Goal: Information Seeking & Learning: Compare options

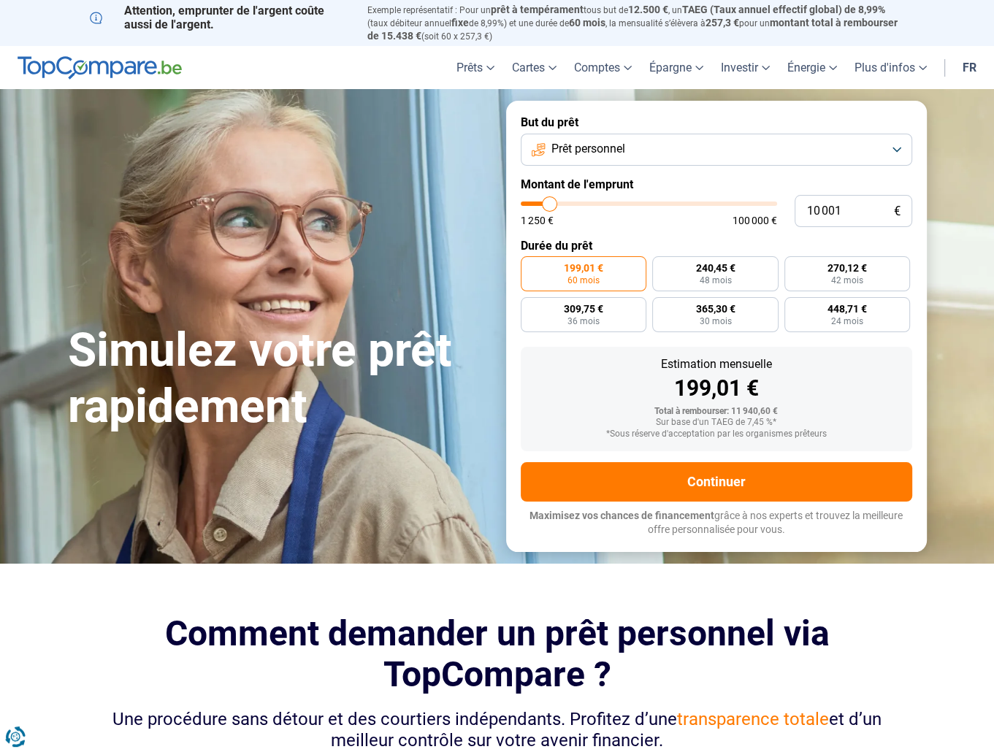
type input "10 250"
type input "10250"
type input "10 500"
type input "10500"
type input "10 750"
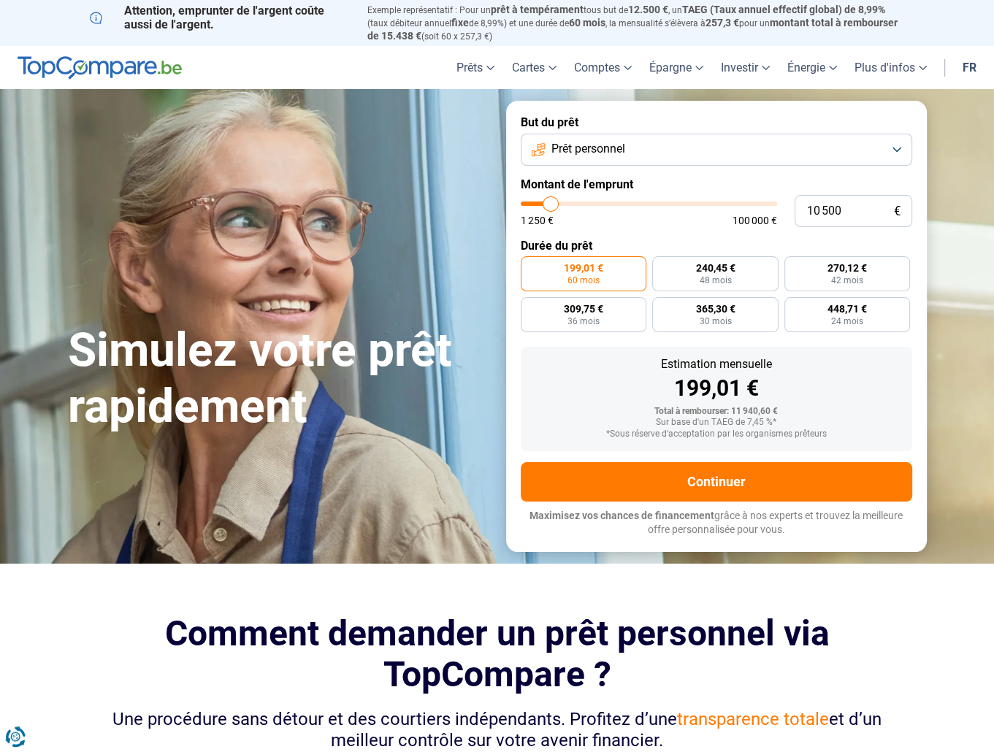
type input "10750"
type input "11 250"
type input "11250"
type input "11 500"
type input "11500"
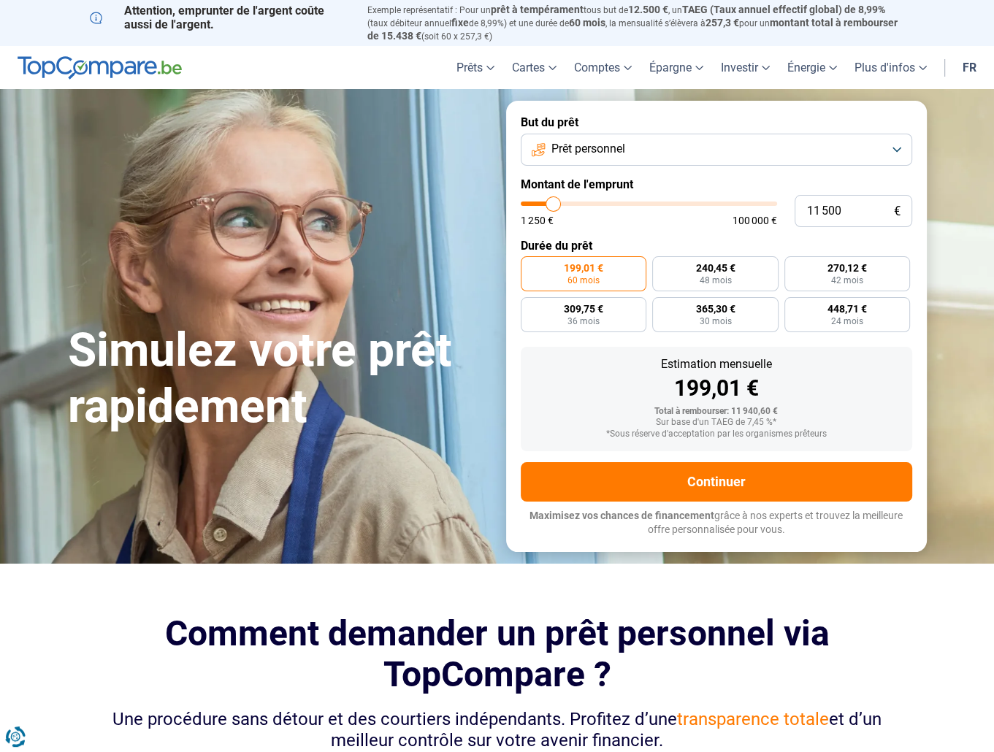
type input "11 750"
type input "11750"
type input "12 500"
type input "12500"
type input "12 750"
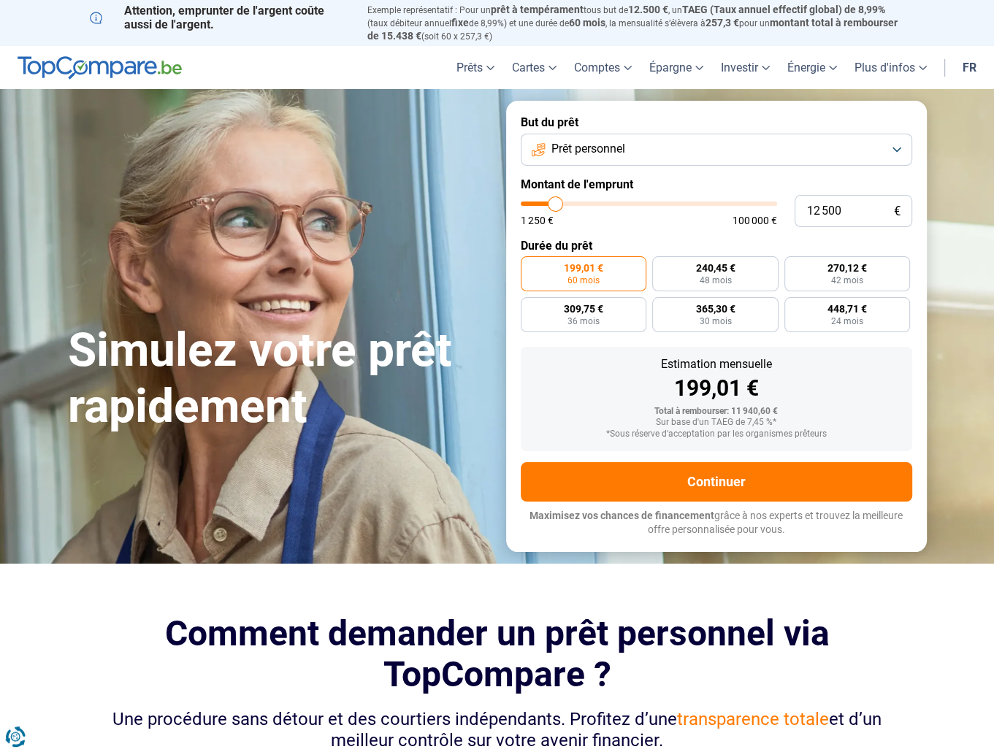
type input "12750"
type input "13 000"
type input "13000"
type input "13 750"
type input "13750"
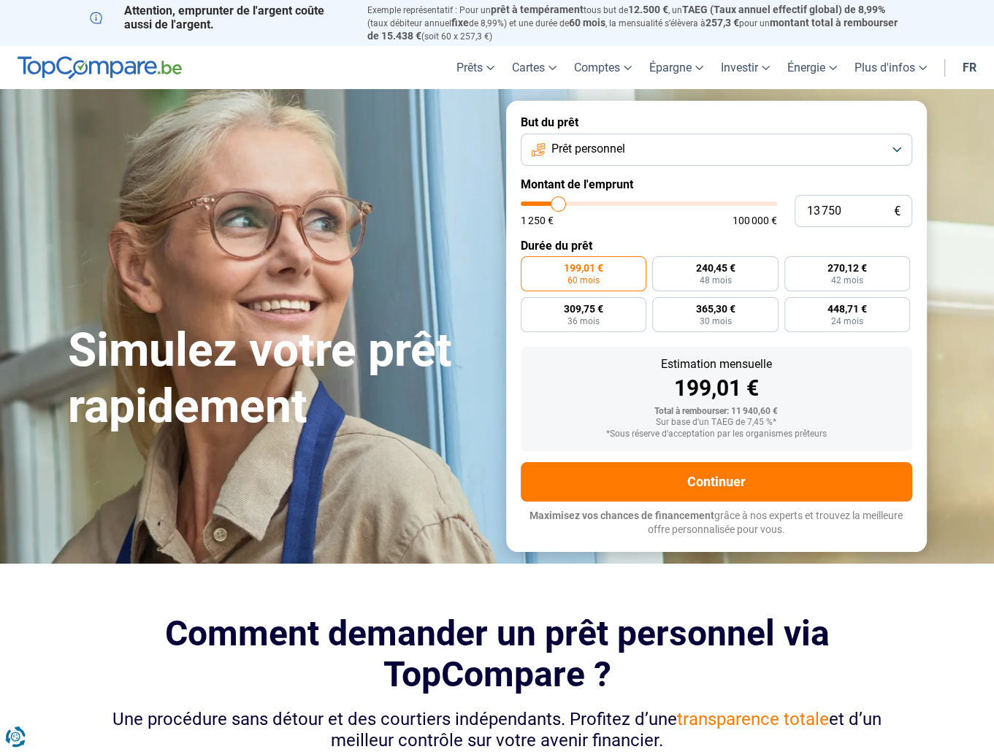
type input "14 000"
type input "14000"
type input "14 250"
type input "14250"
type input "14 500"
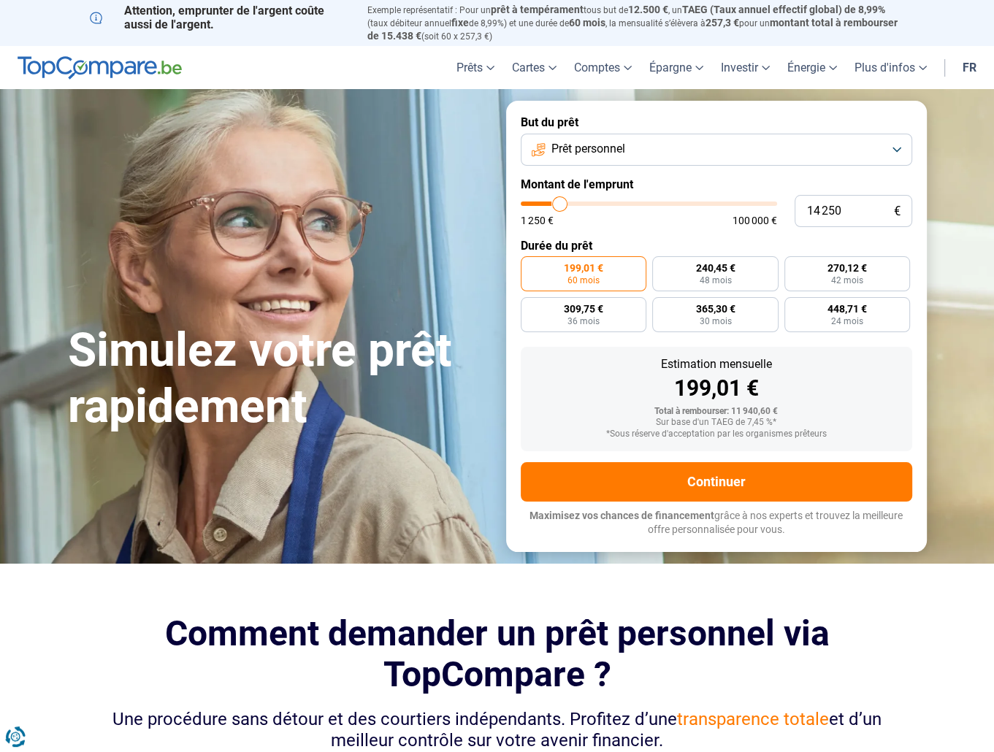
type input "14500"
type input "15 000"
type input "15000"
type input "15 250"
type input "15250"
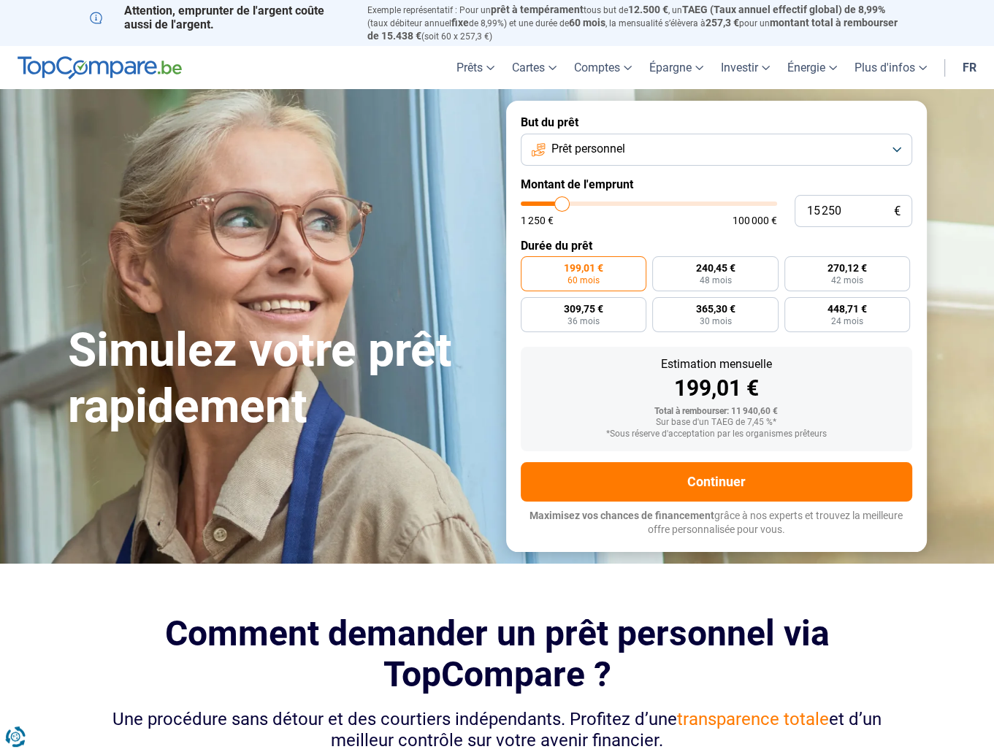
type input "15 750"
type input "15750"
type input "16 250"
type input "16250"
type input "16 500"
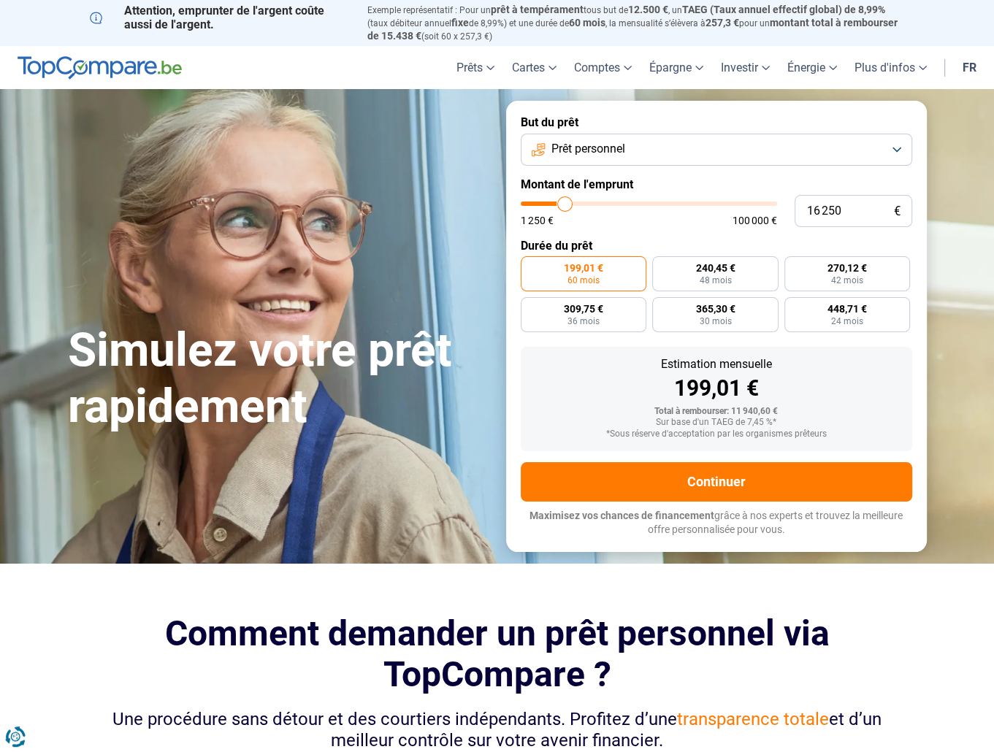
type input "16500"
type input "17 000"
type input "17000"
type input "17 250"
type input "17250"
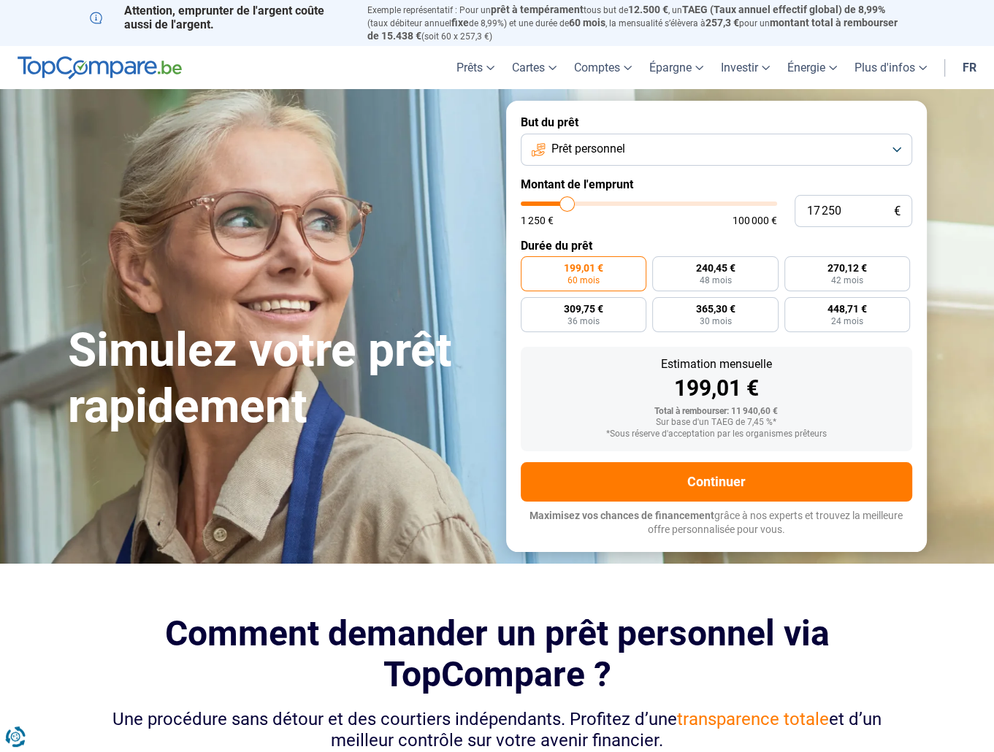
type input "17 500"
type input "17500"
type input "17 250"
type input "17250"
type input "16 500"
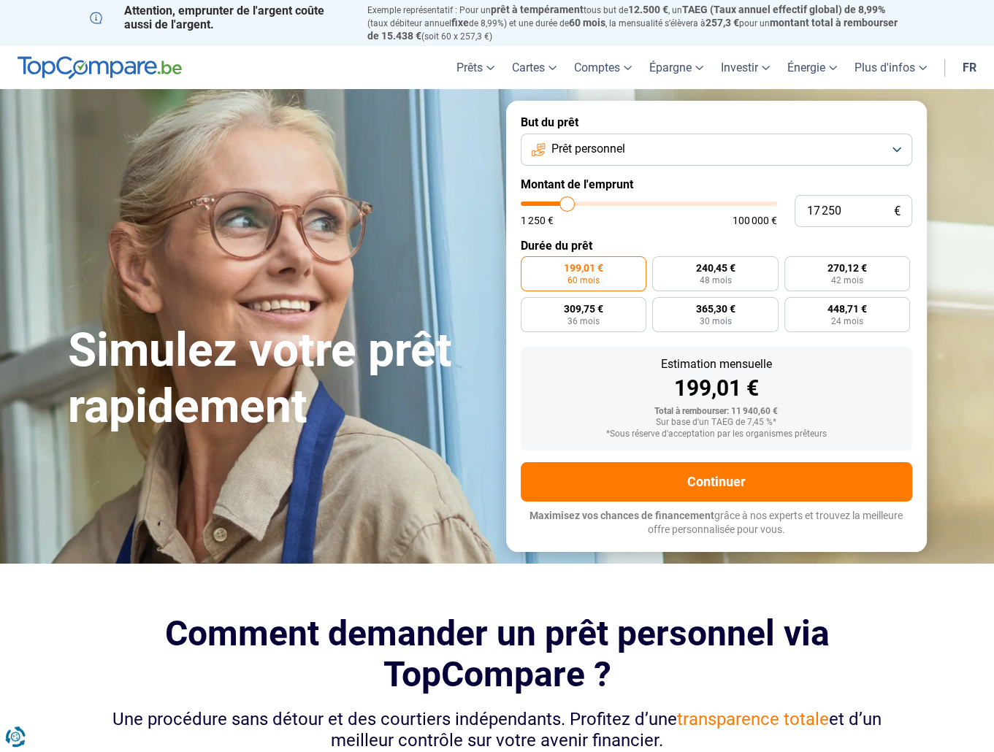
type input "16500"
type input "15 750"
type input "15750"
type input "14 750"
type input "14750"
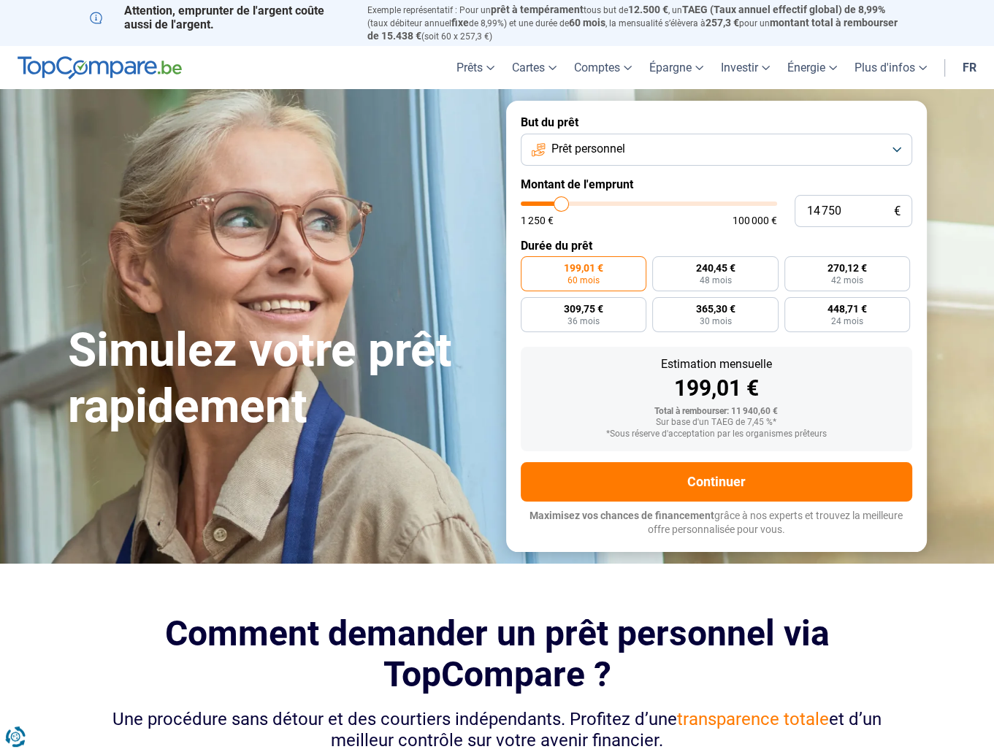
type input "13 500"
type input "13500"
type input "12 500"
type input "12500"
type input "10 750"
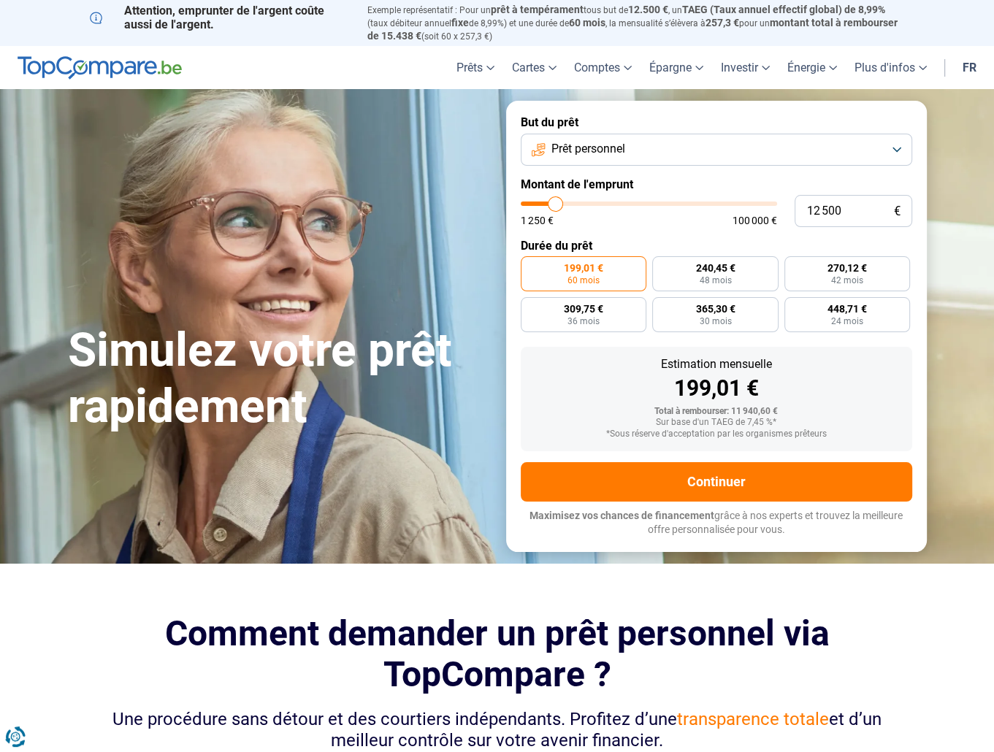
type input "10750"
type input "9 250"
type input "9250"
type input "8 500"
type input "8500"
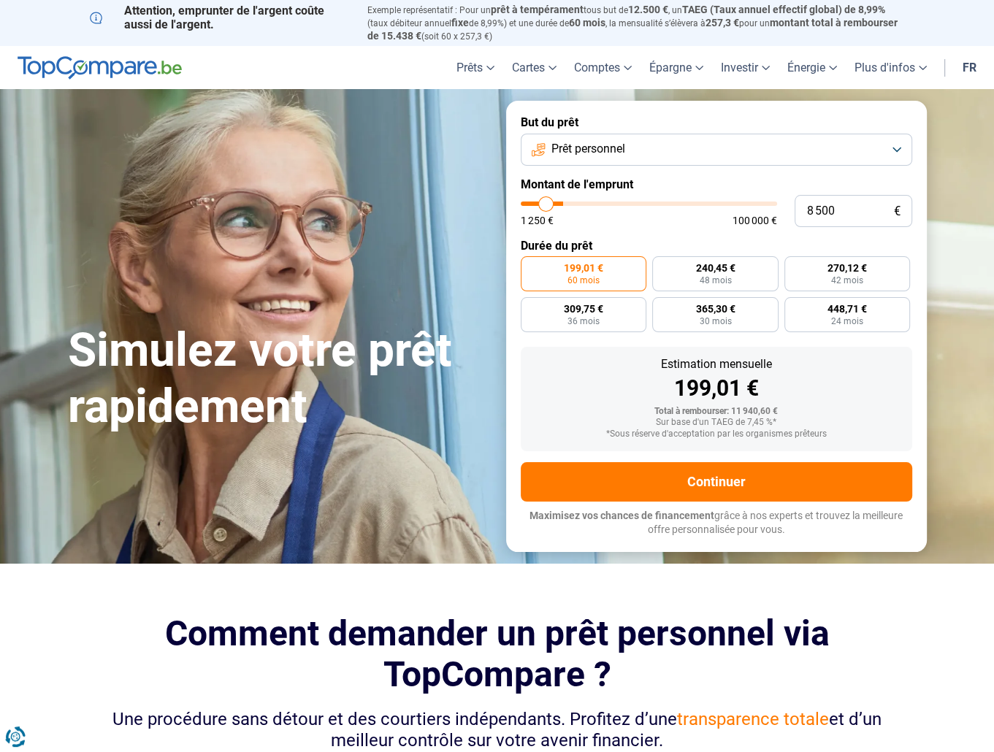
type input "7 750"
type input "7750"
type input "7 500"
type input "7500"
type input "7 000"
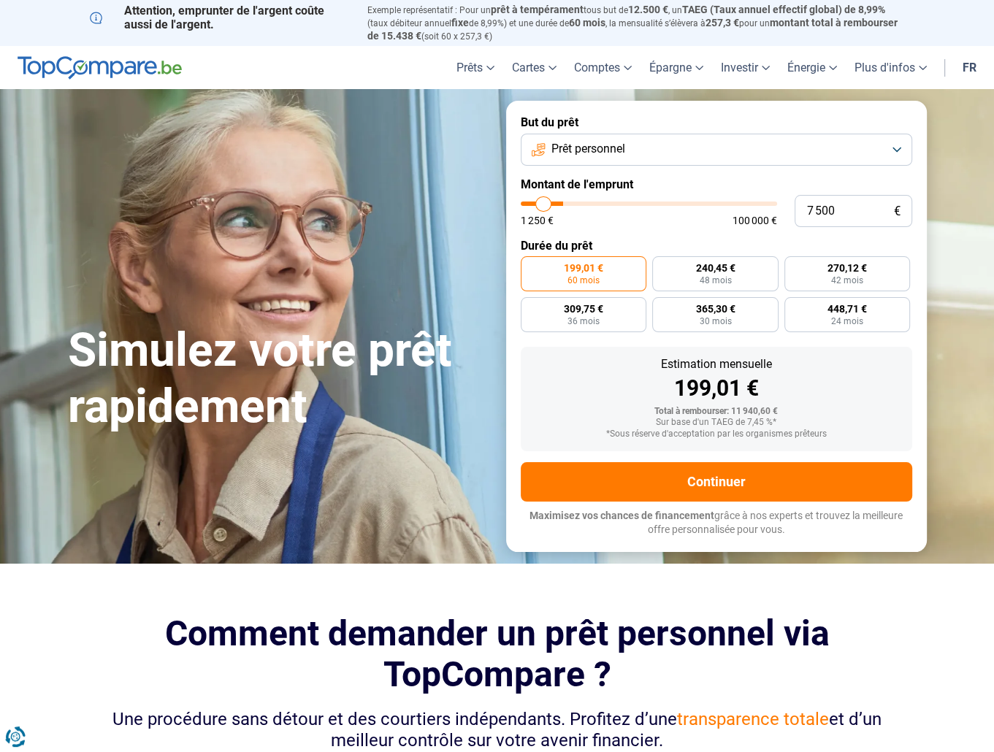
type input "7000"
type input "6 500"
type input "6500"
type input "5 750"
type input "5750"
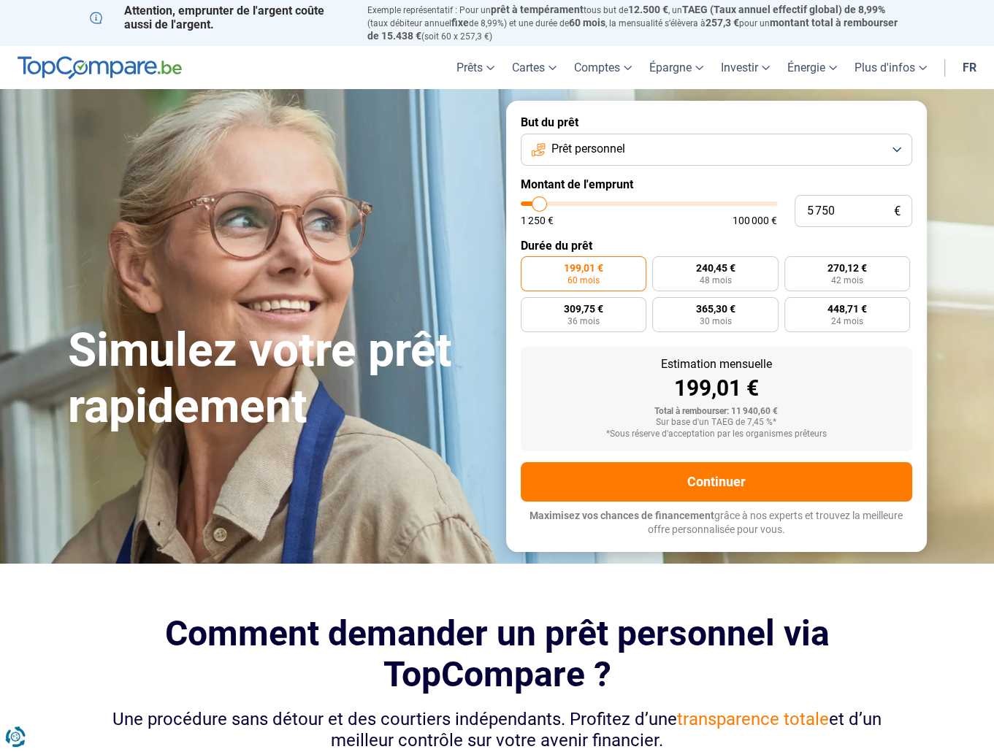
type input "3 250"
type input "3250"
type input "1 750"
type input "1750"
type input "1 250"
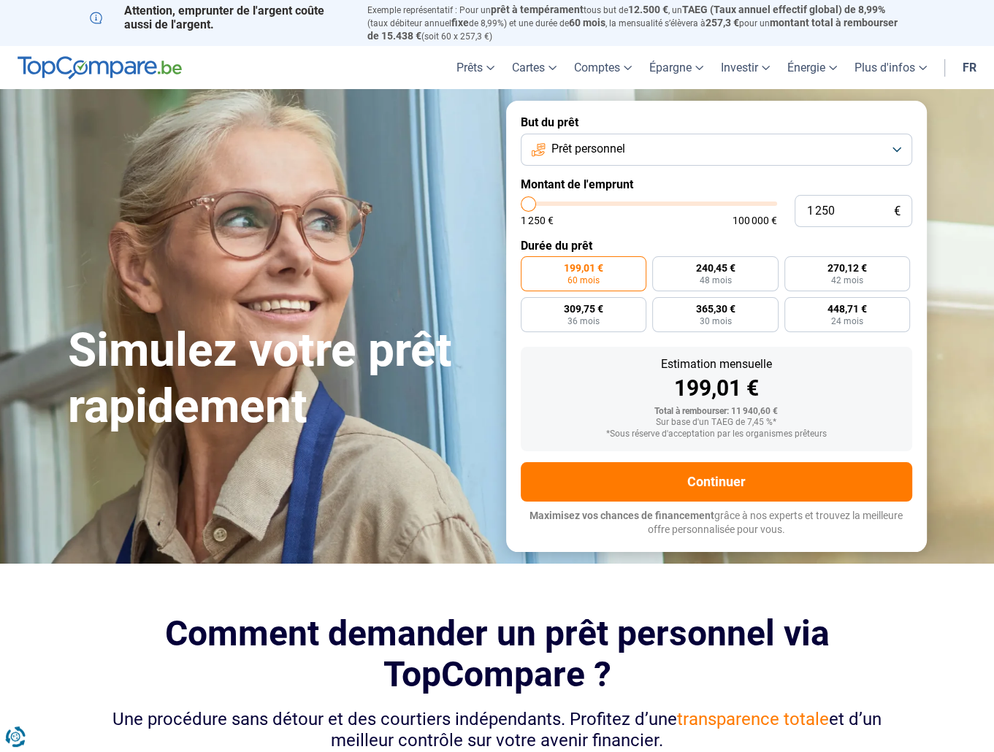
drag, startPoint x: 549, startPoint y: 202, endPoint x: 523, endPoint y: 204, distance: 26.3
type input "1250"
click at [523, 204] on input "range" at bounding box center [649, 204] width 256 height 4
radio input "true"
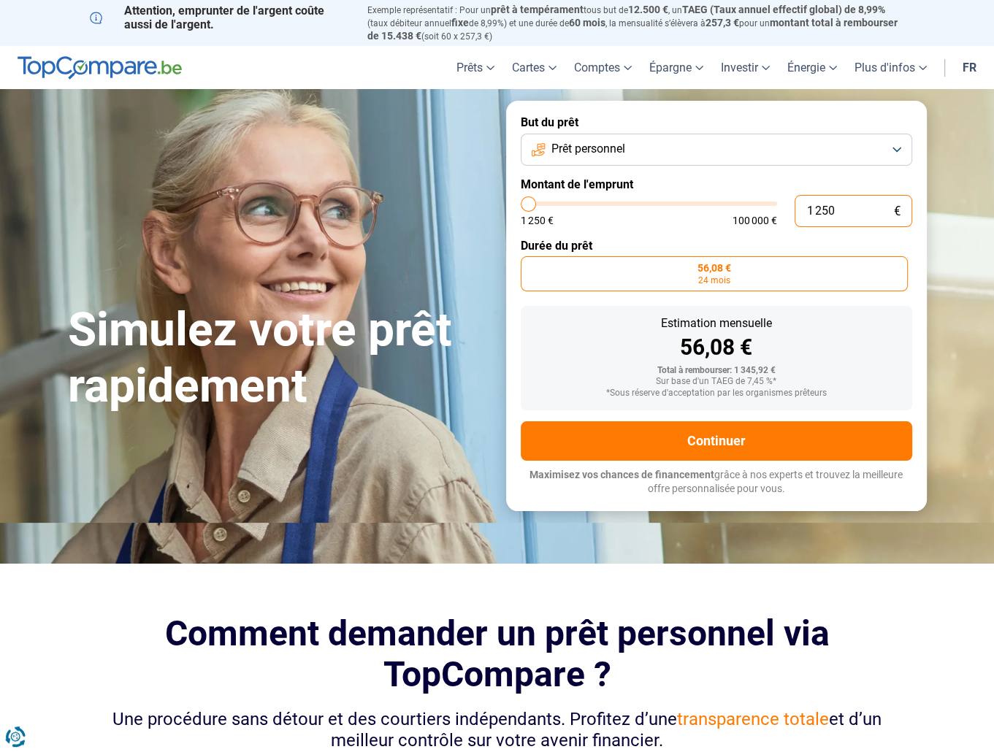
click at [836, 211] on input "1 250" at bounding box center [854, 211] width 118 height 32
drag, startPoint x: 820, startPoint y: 210, endPoint x: 806, endPoint y: 210, distance: 13.9
click at [806, 210] on input "1 250" at bounding box center [854, 211] width 118 height 32
type input "2"
type input "1250"
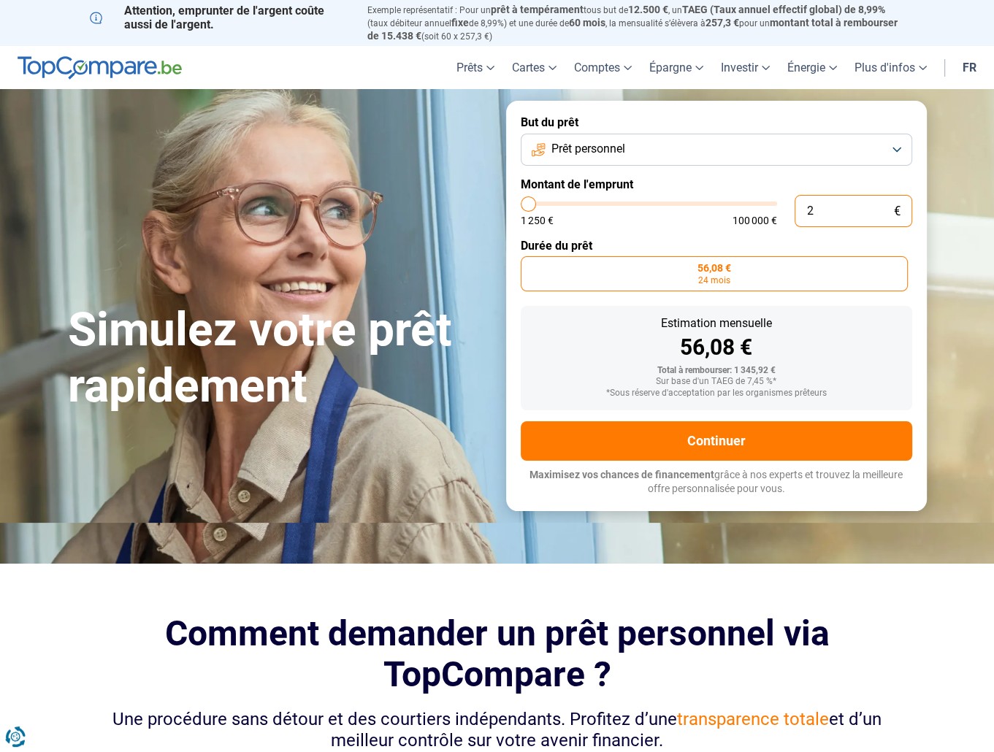
type input "20"
type input "1250"
type input "200"
type input "1250"
type input "2 000"
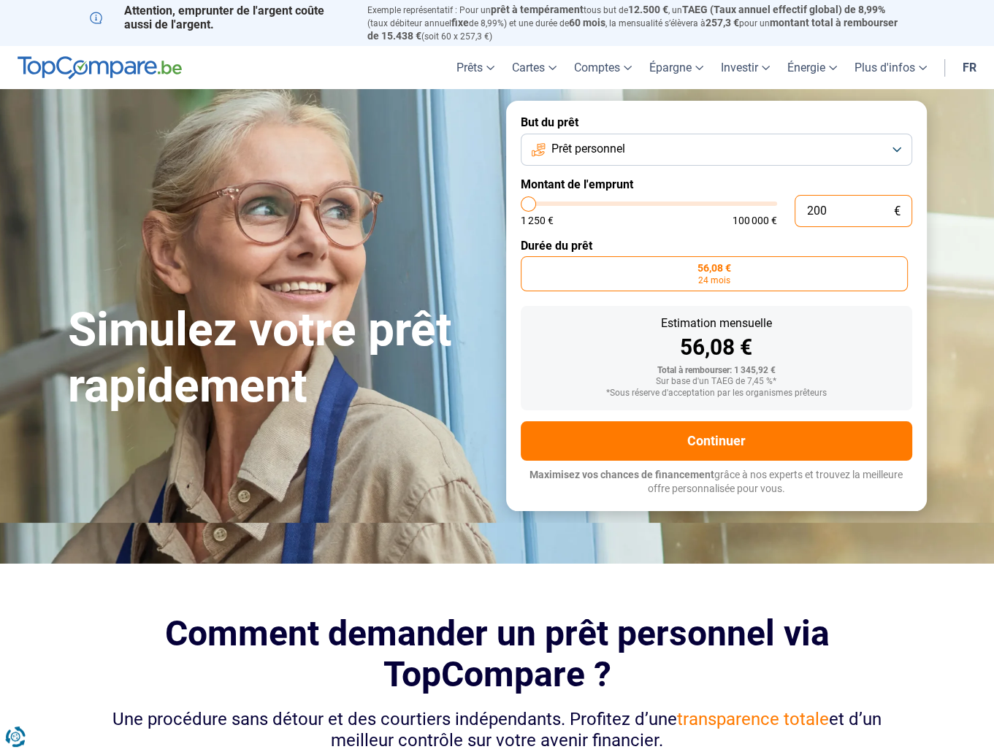
type input "2000"
type input "2 000"
click at [758, 273] on label "89,73 € 24 mois" at bounding box center [714, 273] width 387 height 35
click at [530, 266] on input "89,73 € 24 mois" at bounding box center [525, 260] width 9 height 9
click at [875, 376] on div "Total à rembourser: 2 153,52 €" at bounding box center [717, 371] width 368 height 10
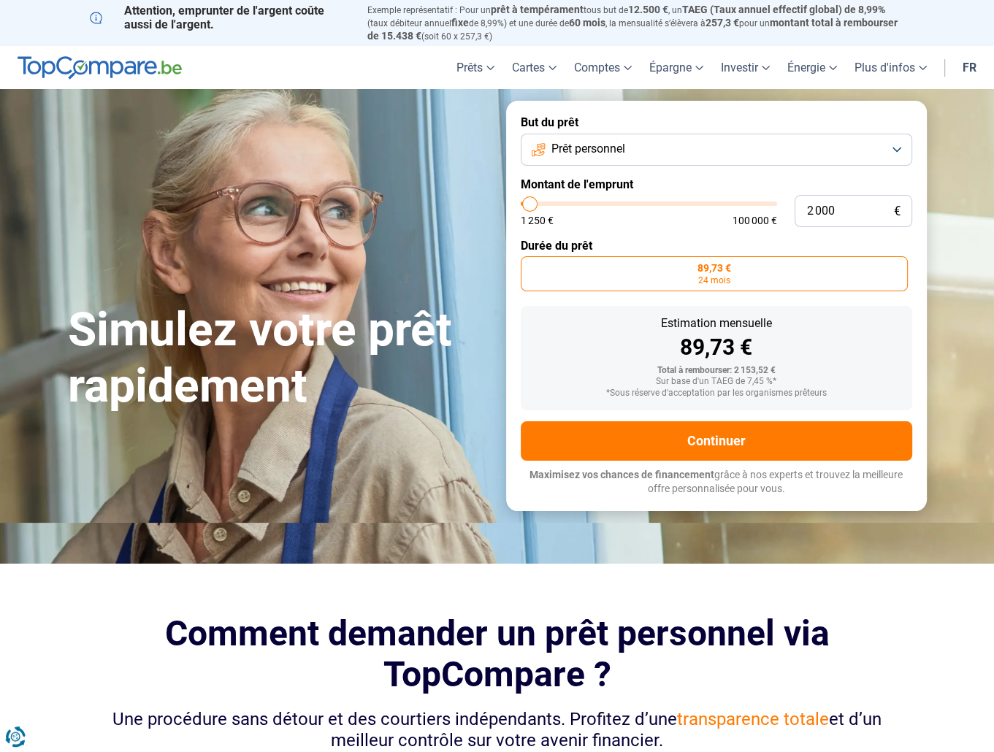
click at [728, 273] on span "89,73 €" at bounding box center [715, 268] width 34 height 10
click at [530, 266] on input "89,73 € 24 mois" at bounding box center [525, 260] width 9 height 9
click at [745, 281] on label "89,73 € 24 mois" at bounding box center [714, 273] width 387 height 35
click at [530, 266] on input "89,73 € 24 mois" at bounding box center [525, 260] width 9 height 9
click at [742, 279] on label "89,73 € 24 mois" at bounding box center [714, 273] width 387 height 35
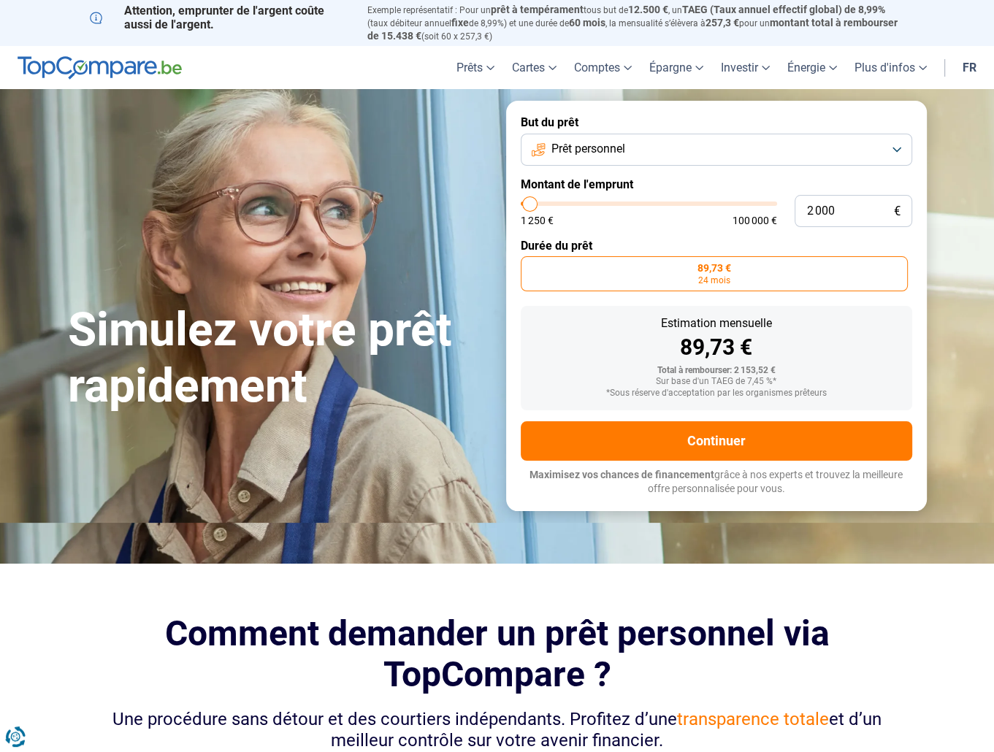
click at [530, 266] on input "89,73 € 24 mois" at bounding box center [525, 260] width 9 height 9
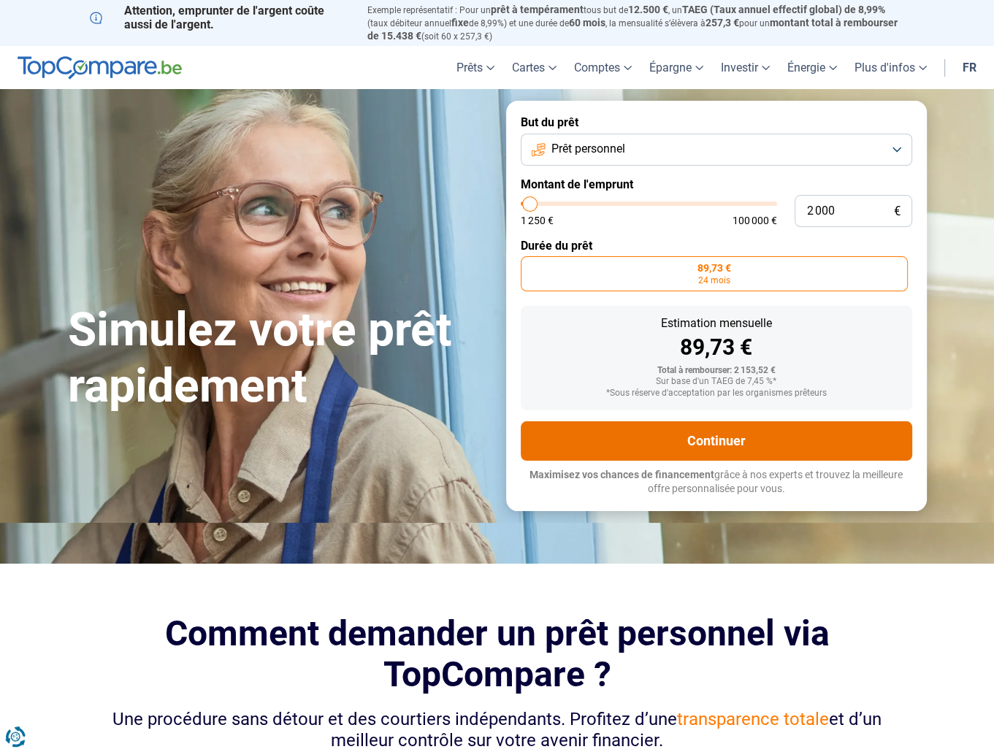
click at [722, 443] on button "Continuer" at bounding box center [717, 441] width 392 height 39
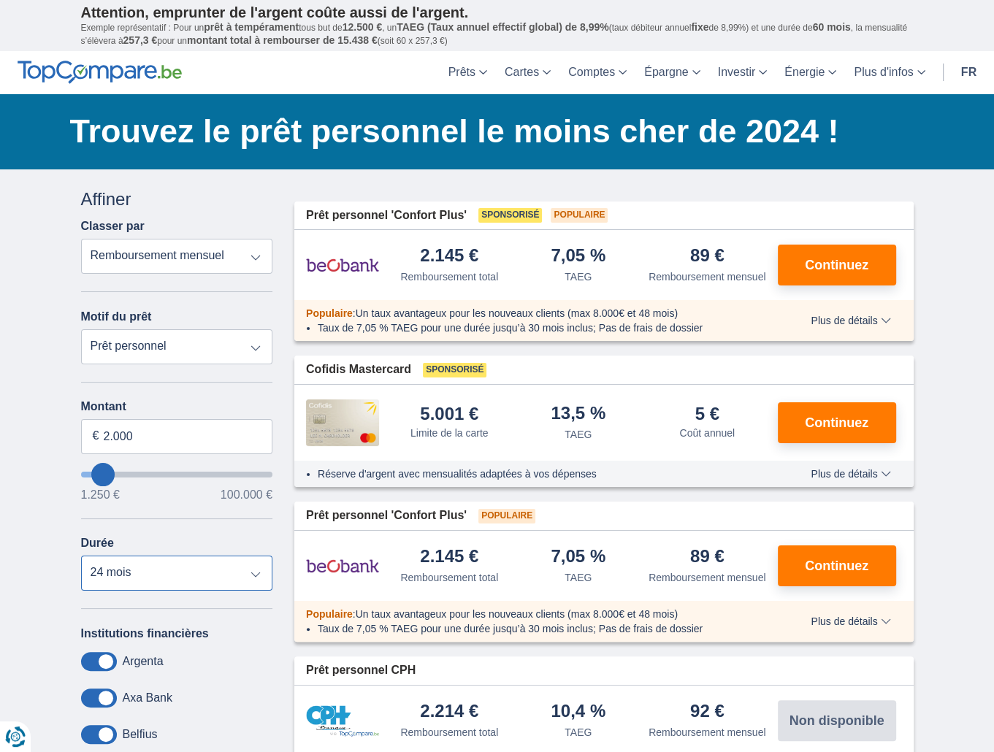
click at [256, 576] on select "12 mois 18 mois 24 mois" at bounding box center [177, 573] width 192 height 35
select select "18"
click at [81, 558] on select "12 mois 18 mois 24 mois" at bounding box center [177, 573] width 192 height 35
click at [258, 577] on select "12 mois 18 mois 24 mois" at bounding box center [177, 573] width 192 height 35
click at [960, 473] on div "× widget.non-eligible-application.title widget.non-eligible-application.text no…" at bounding box center [497, 644] width 994 height 950
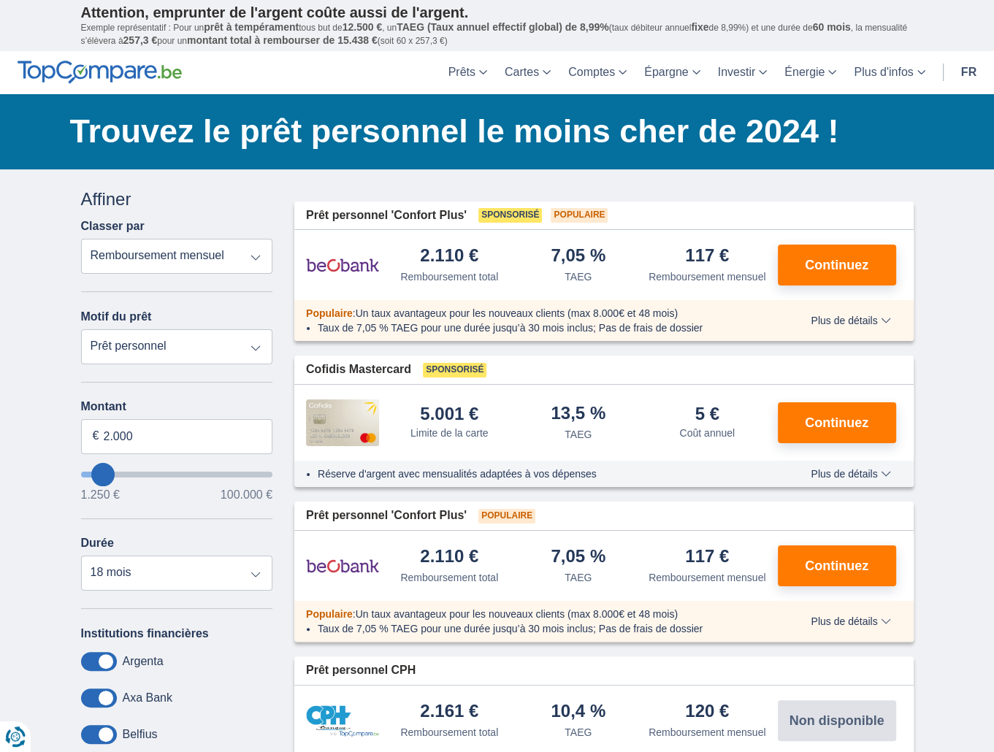
type input "8.250"
type input "6250"
type input "6.250"
select select "42"
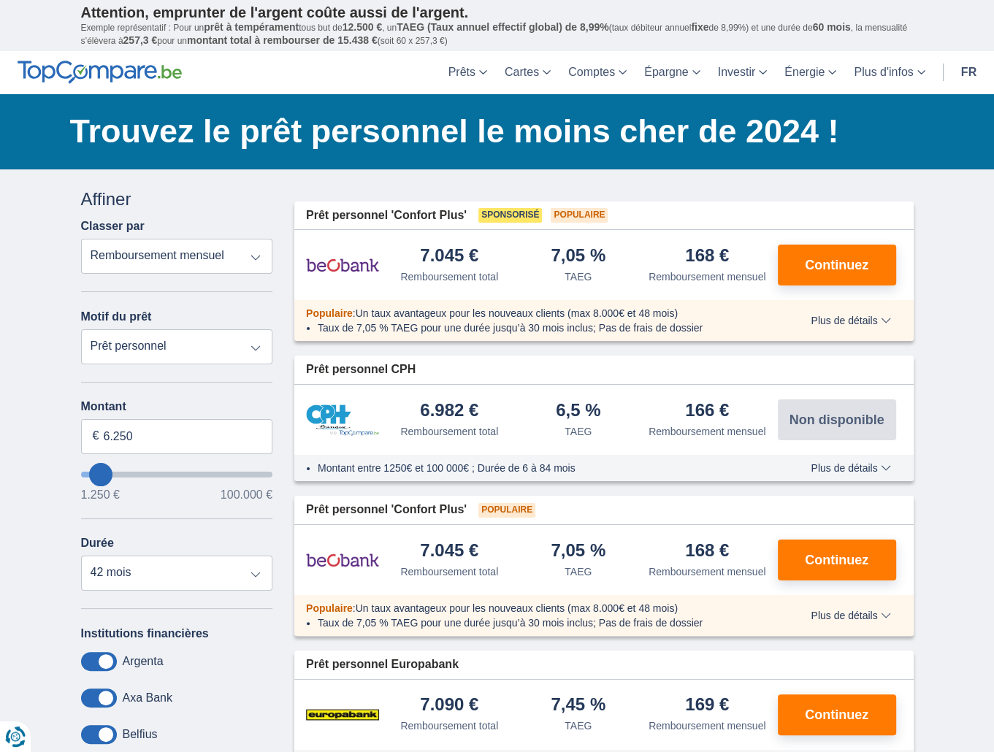
type input "1.250"
type input "1250"
select select "24"
type input "1250"
click at [82, 476] on input "wantToBorrow" at bounding box center [177, 475] width 192 height 6
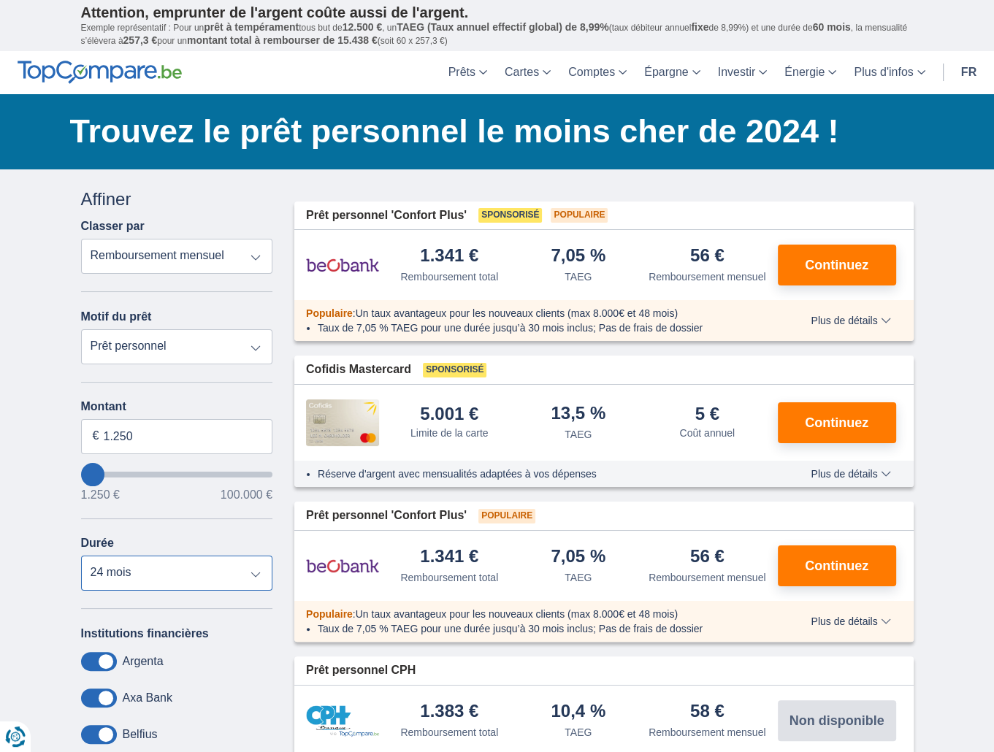
click at [255, 576] on select "12 mois 18 mois 24 mois" at bounding box center [177, 573] width 192 height 35
select select "12"
click at [81, 558] on select "12 mois 18 mois 24 mois" at bounding box center [177, 573] width 192 height 35
